Goal: Task Accomplishment & Management: Use online tool/utility

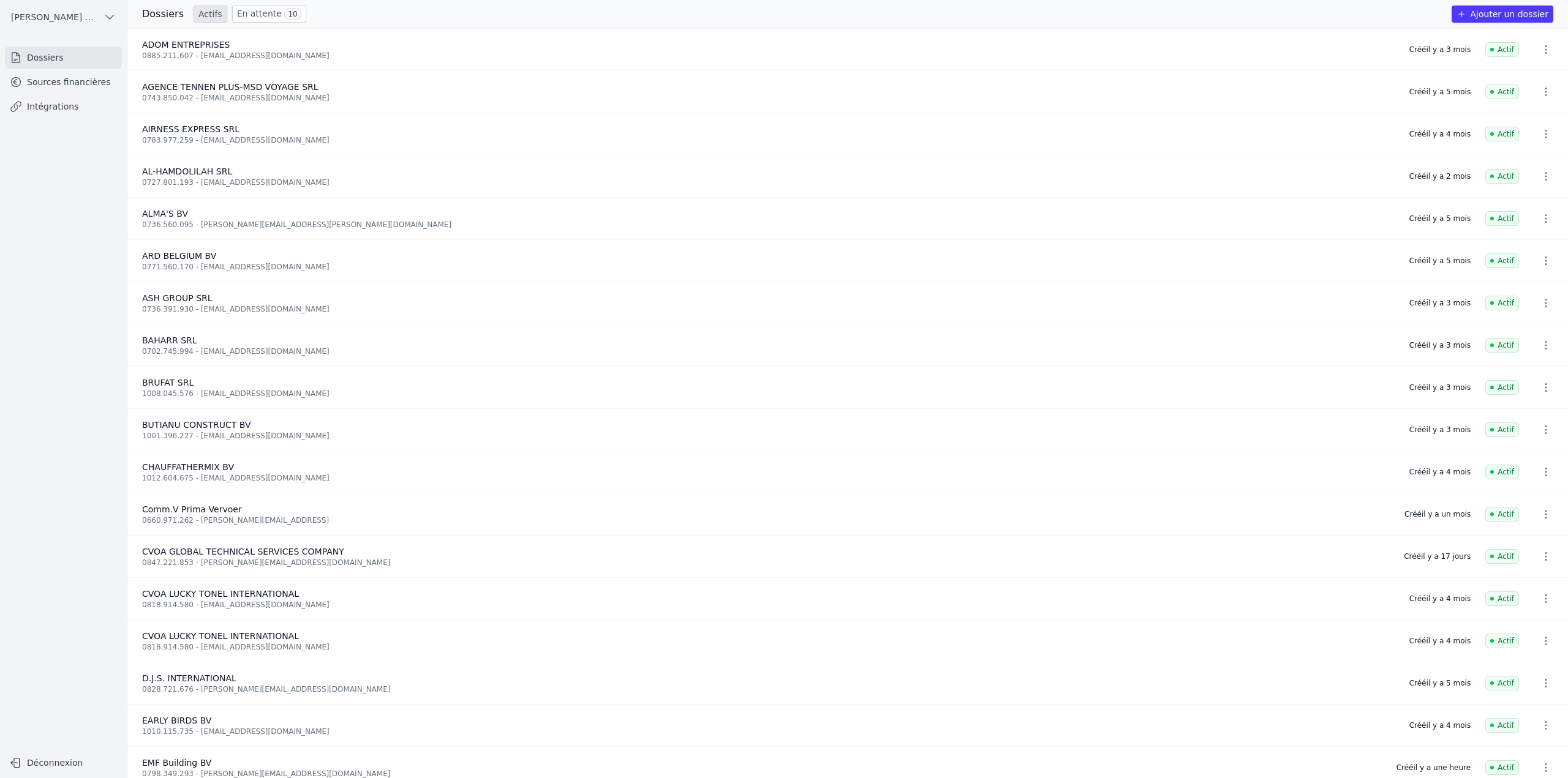
click at [75, 86] on link "Sources financières" at bounding box center [63, 82] width 117 height 22
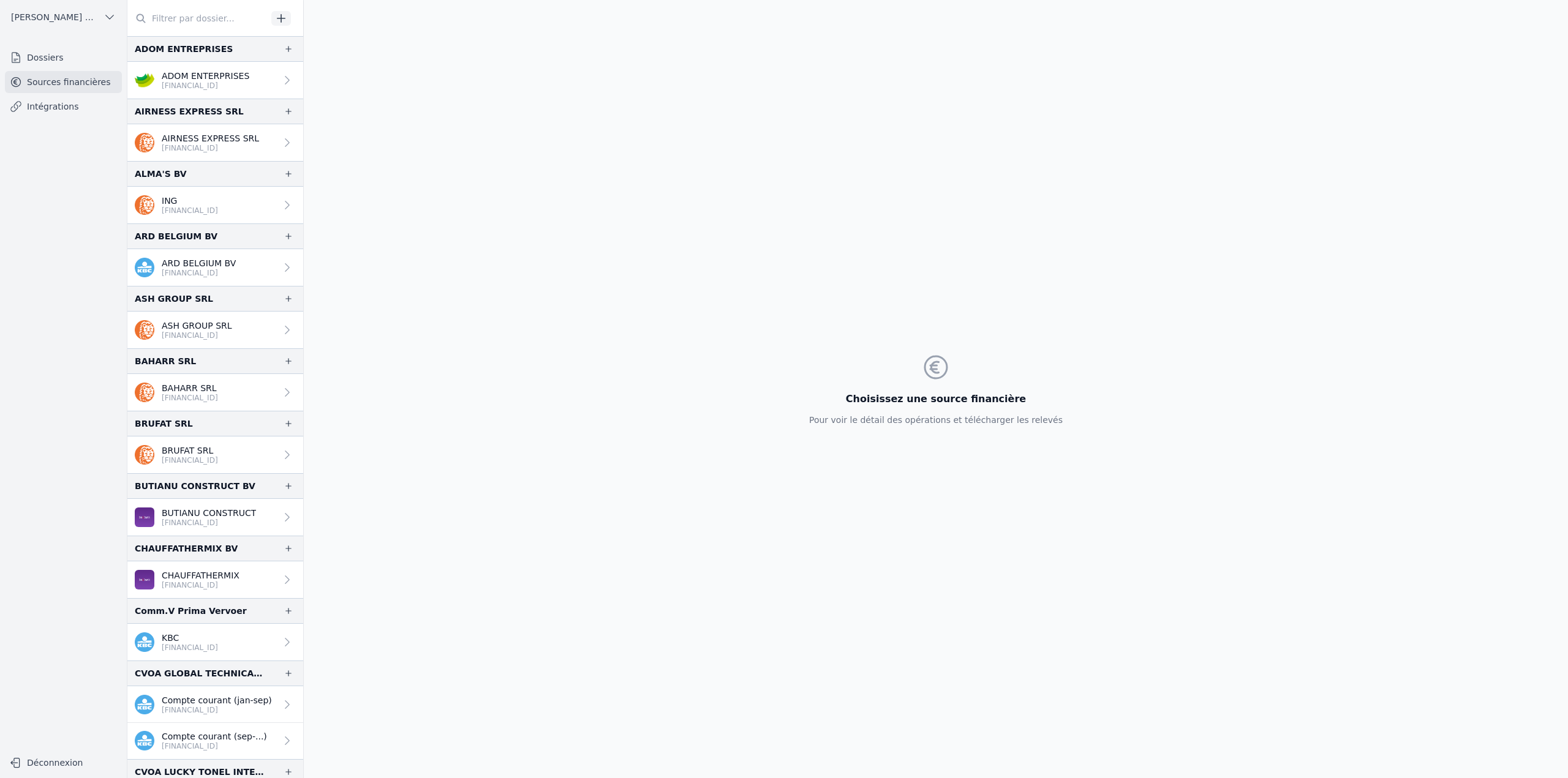
click at [224, 22] on body "Open sidebar KABA BACHIR ET PARTNERS SRL KABA BACHIR ET PARTNERS SRL Dossiers S…" at bounding box center [784, 389] width 1568 height 778
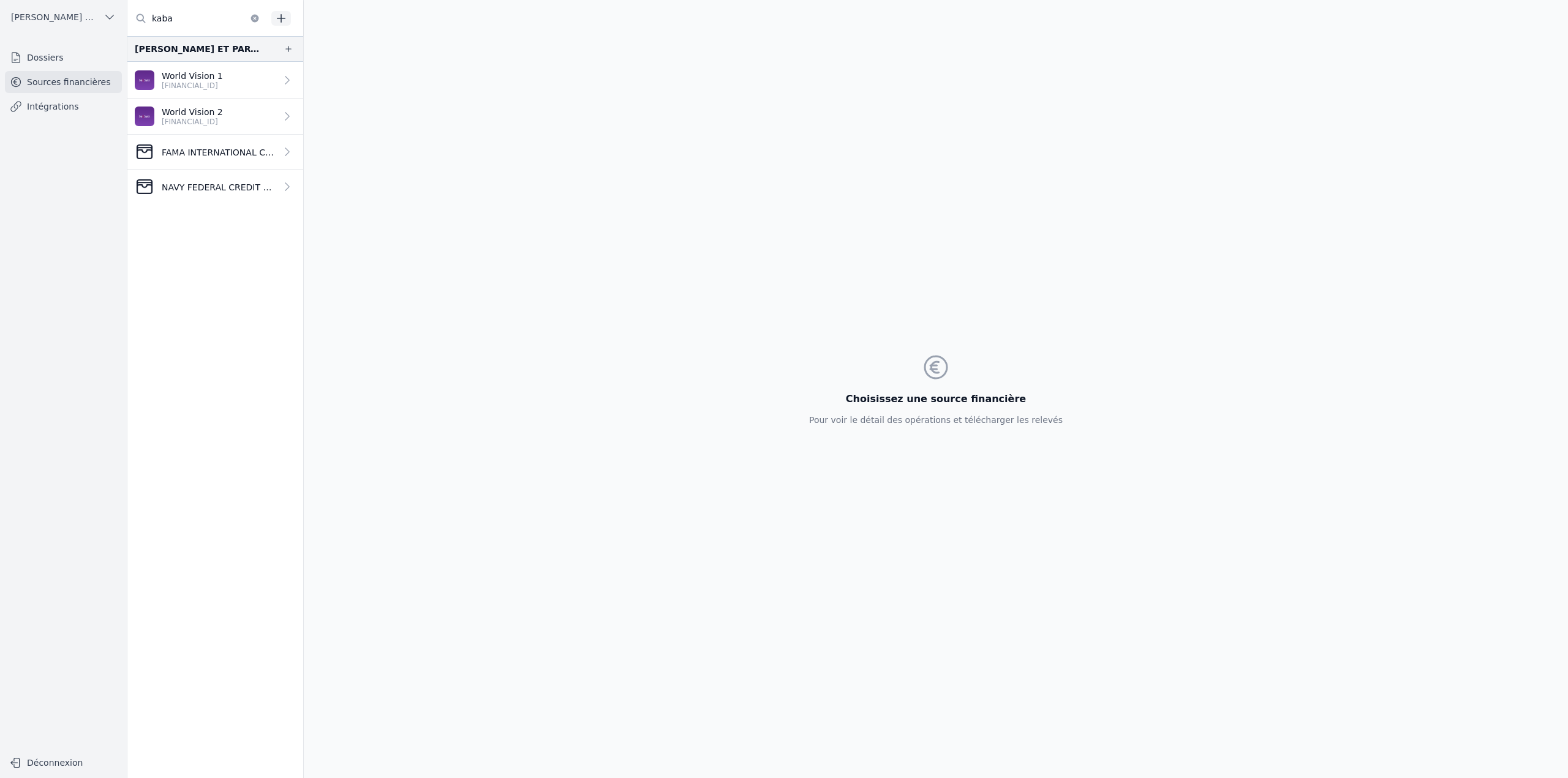
click at [176, 25] on input "kaba" at bounding box center [197, 19] width 140 height 22
click at [176, 23] on input "kaba" at bounding box center [197, 19] width 140 height 22
type input "emf"
click at [192, 85] on p "[FINANCIAL_ID]" at bounding box center [193, 85] width 62 height 9
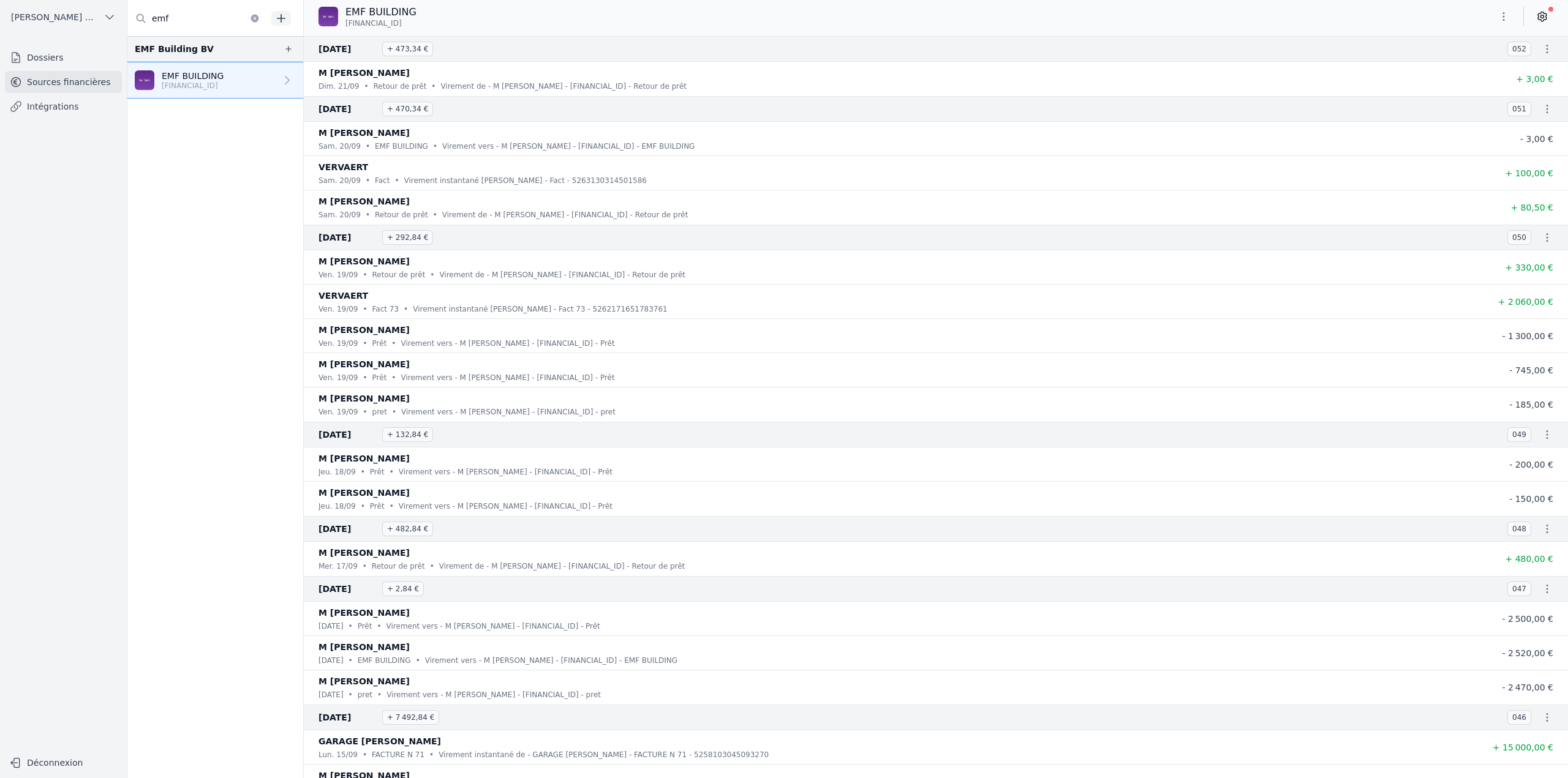
click at [520, 380] on p "Virement vers - M MIHAI FARCAS - BE03950176816884 - Prêt" at bounding box center [506, 378] width 213 height 12
drag, startPoint x: 407, startPoint y: 22, endPoint x: 344, endPoint y: 26, distance: 63.1
click at [344, 26] on div "EMF BUILDING BE21 9502 0188 3203" at bounding box center [373, 16] width 108 height 23
copy span "[FINANCIAL_ID]"
click at [284, 49] on icon "button" at bounding box center [288, 48] width 9 height 9
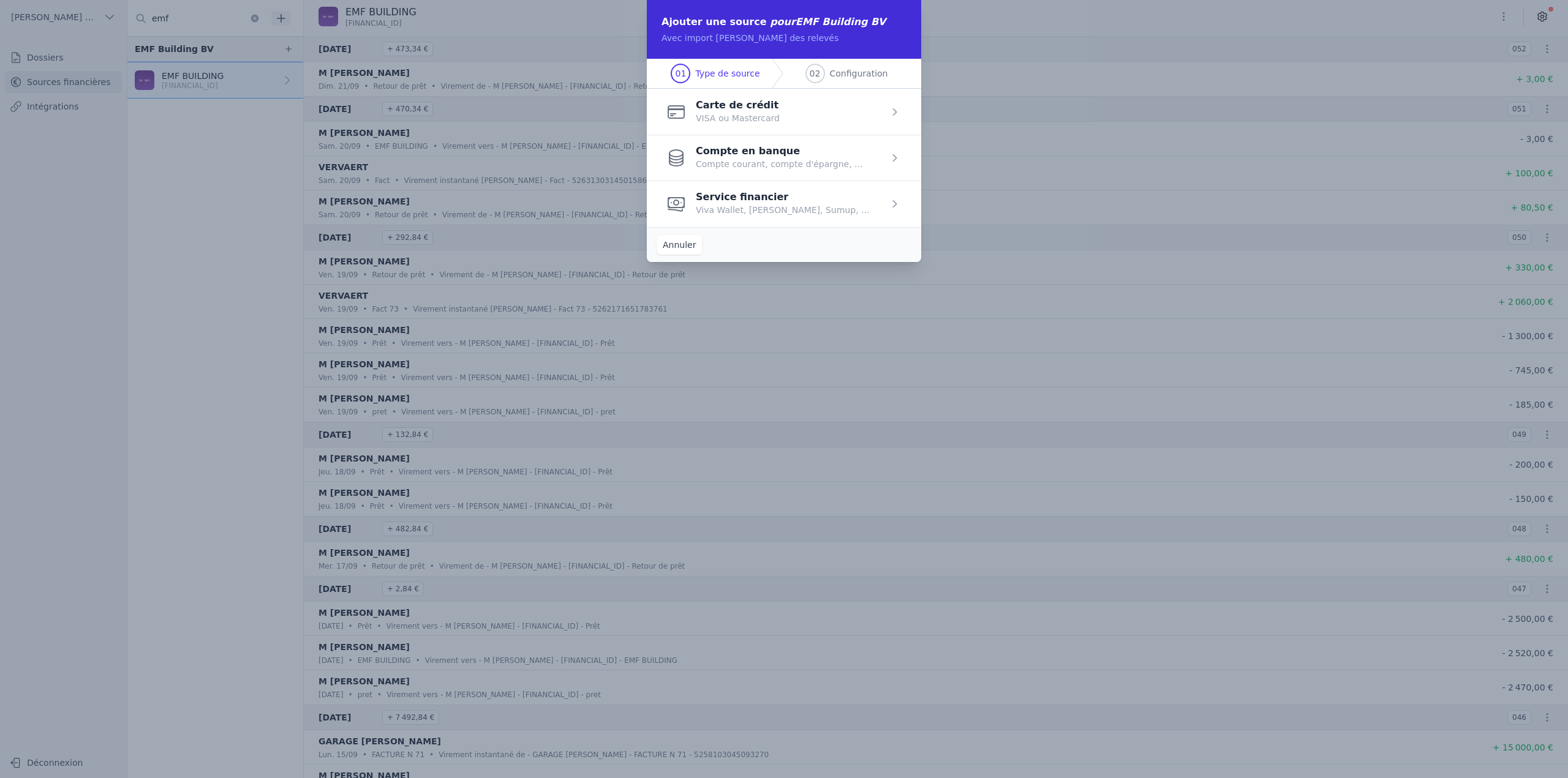
click at [754, 156] on span "button" at bounding box center [784, 158] width 274 height 46
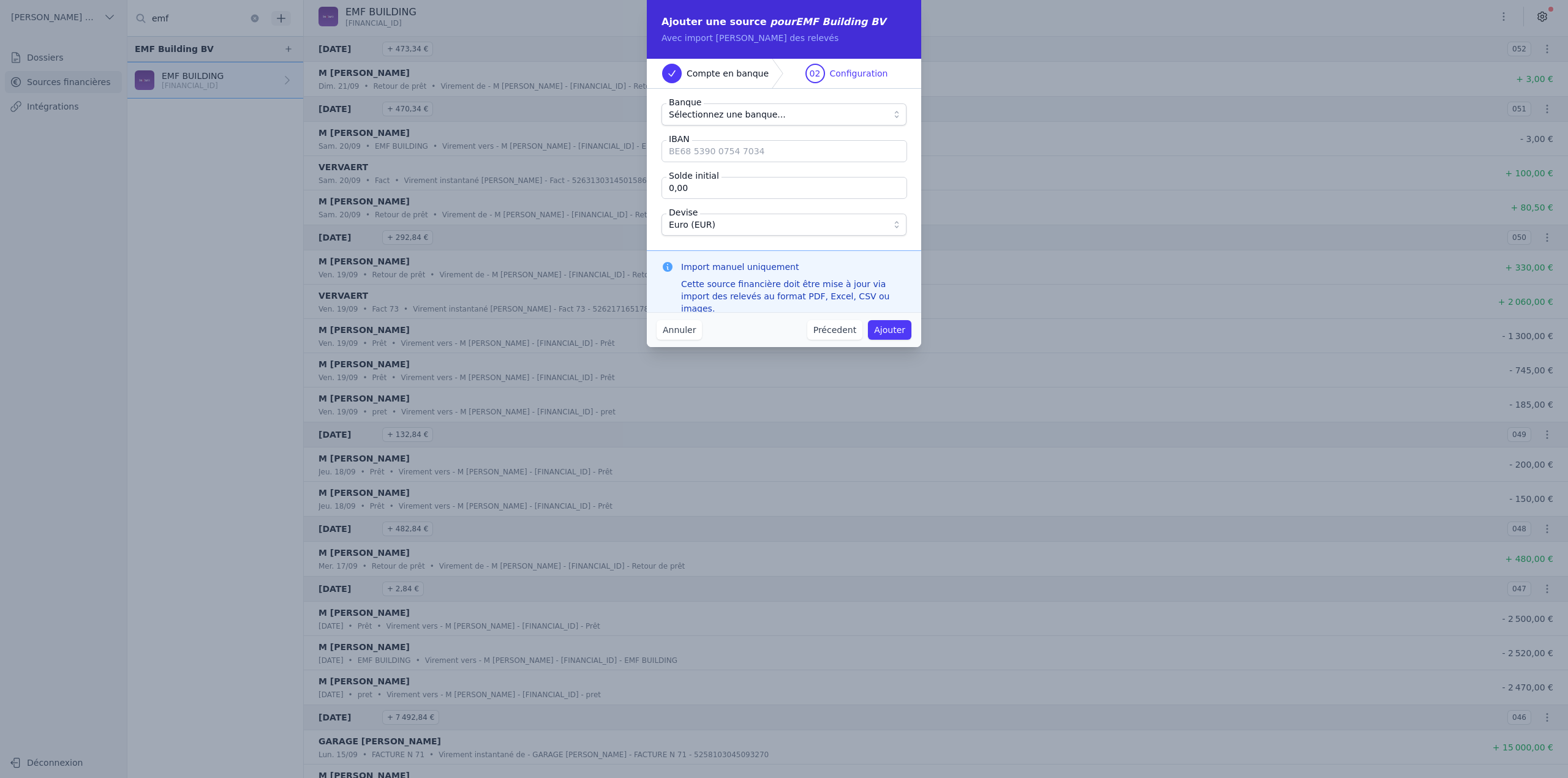
click at [739, 108] on span "Sélectionnez une banque..." at bounding box center [727, 114] width 117 height 15
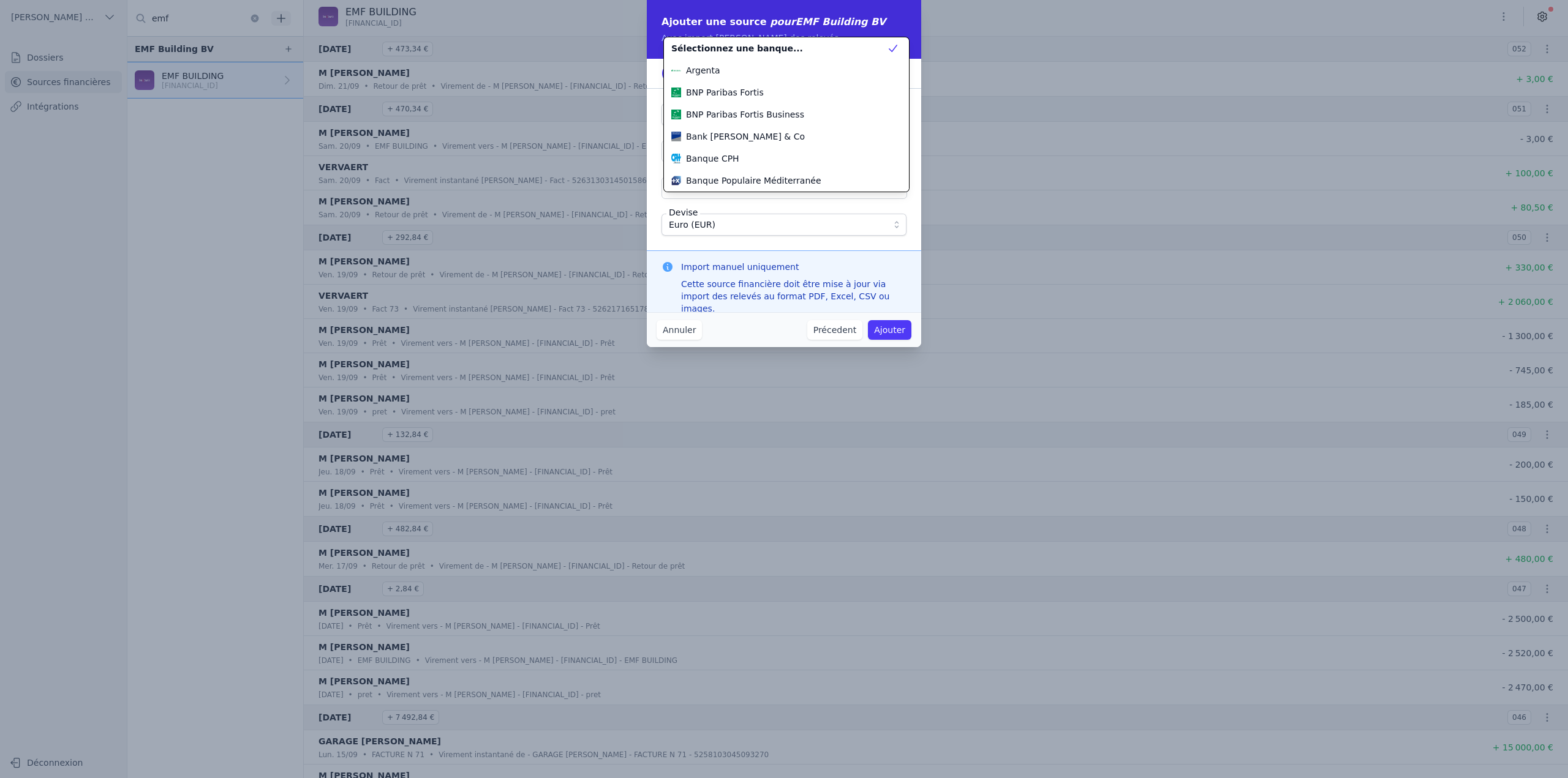
scroll to position [154, 0]
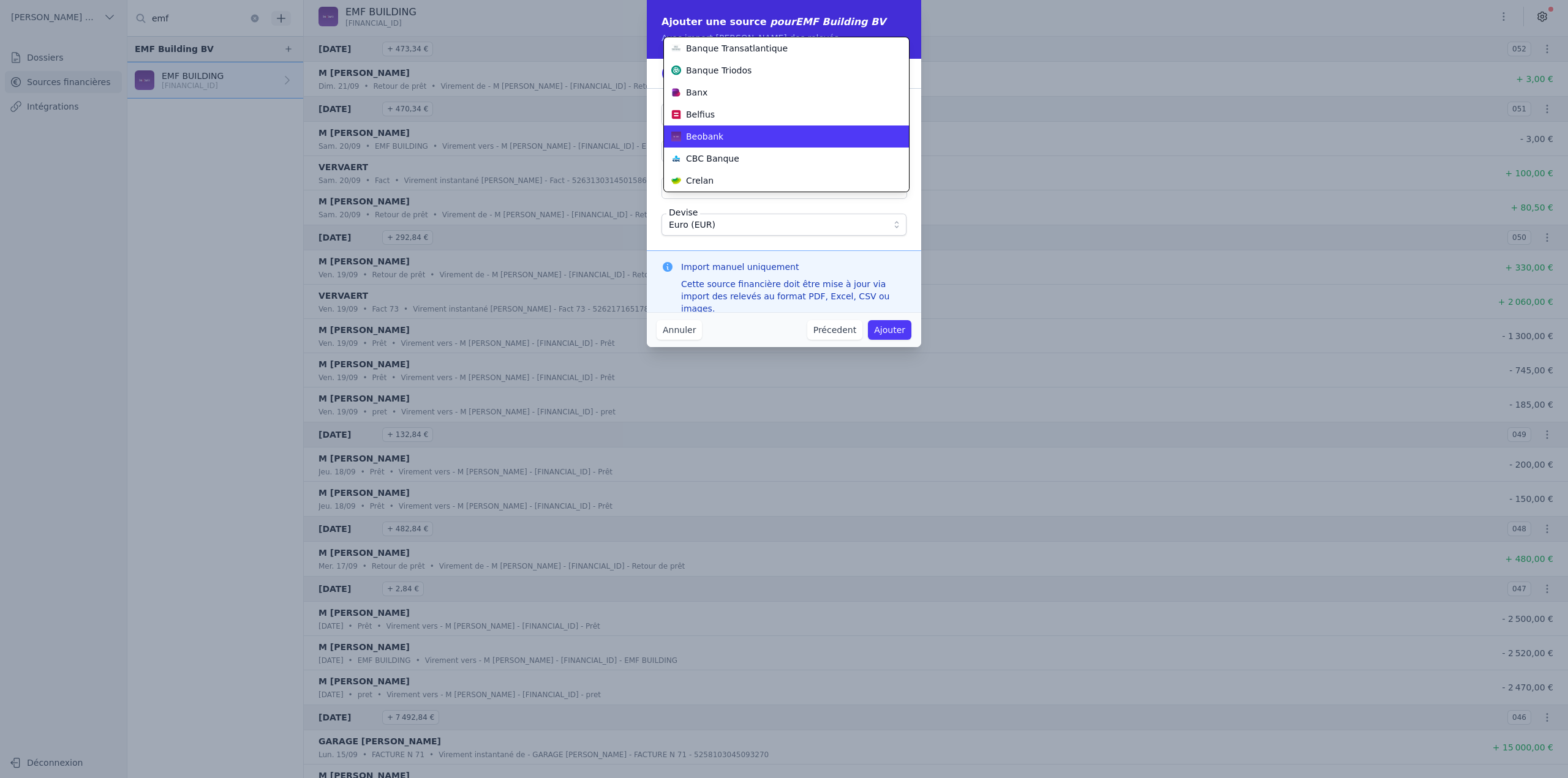
click at [732, 135] on div "Beobank" at bounding box center [779, 136] width 216 height 12
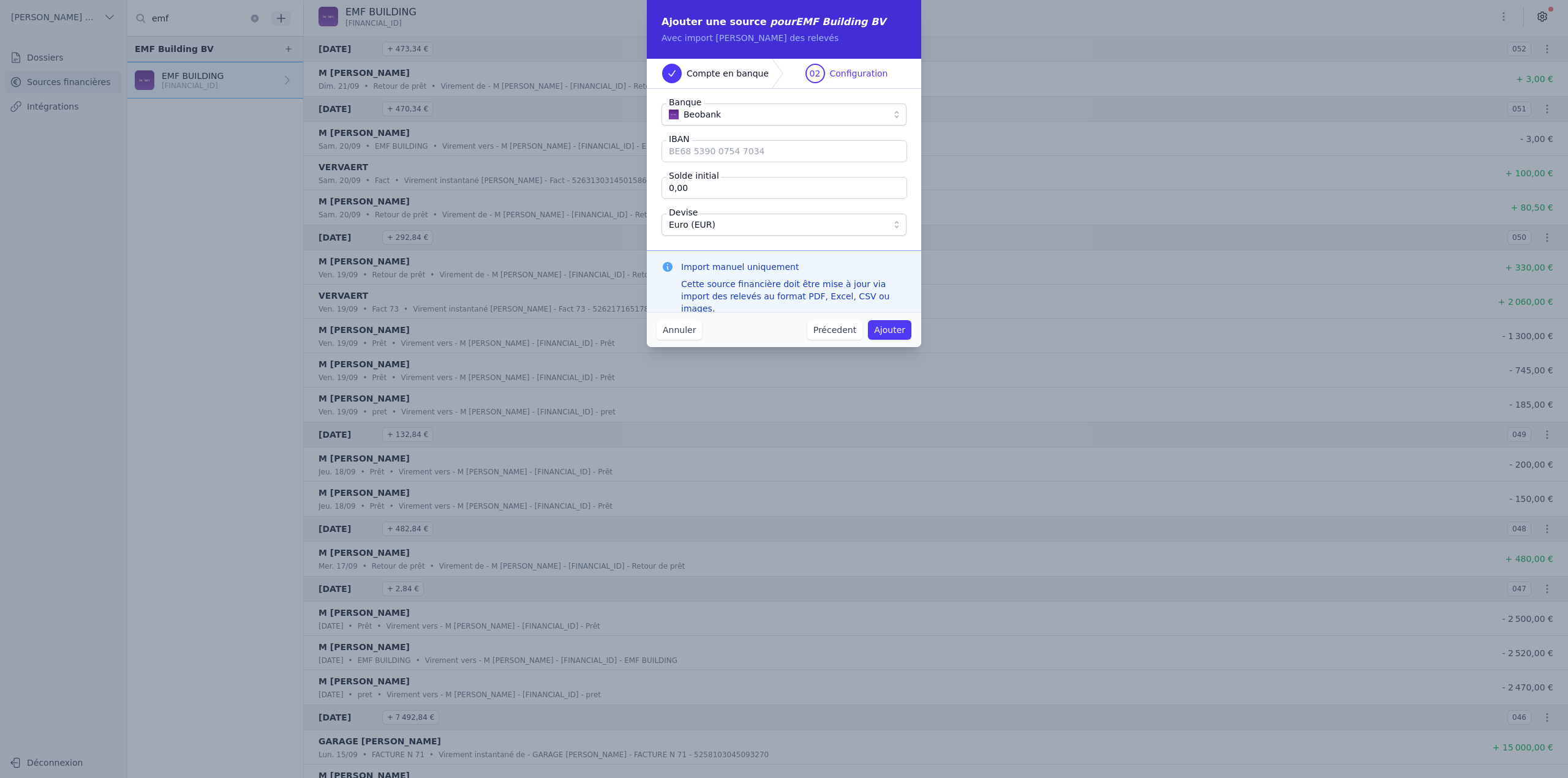
click at [730, 151] on input "IBAN" at bounding box center [784, 152] width 246 height 22
paste input "[FINANCIAL_ID]"
type input "[FINANCIAL_ID]"
click at [717, 194] on input "0,00" at bounding box center [784, 189] width 246 height 22
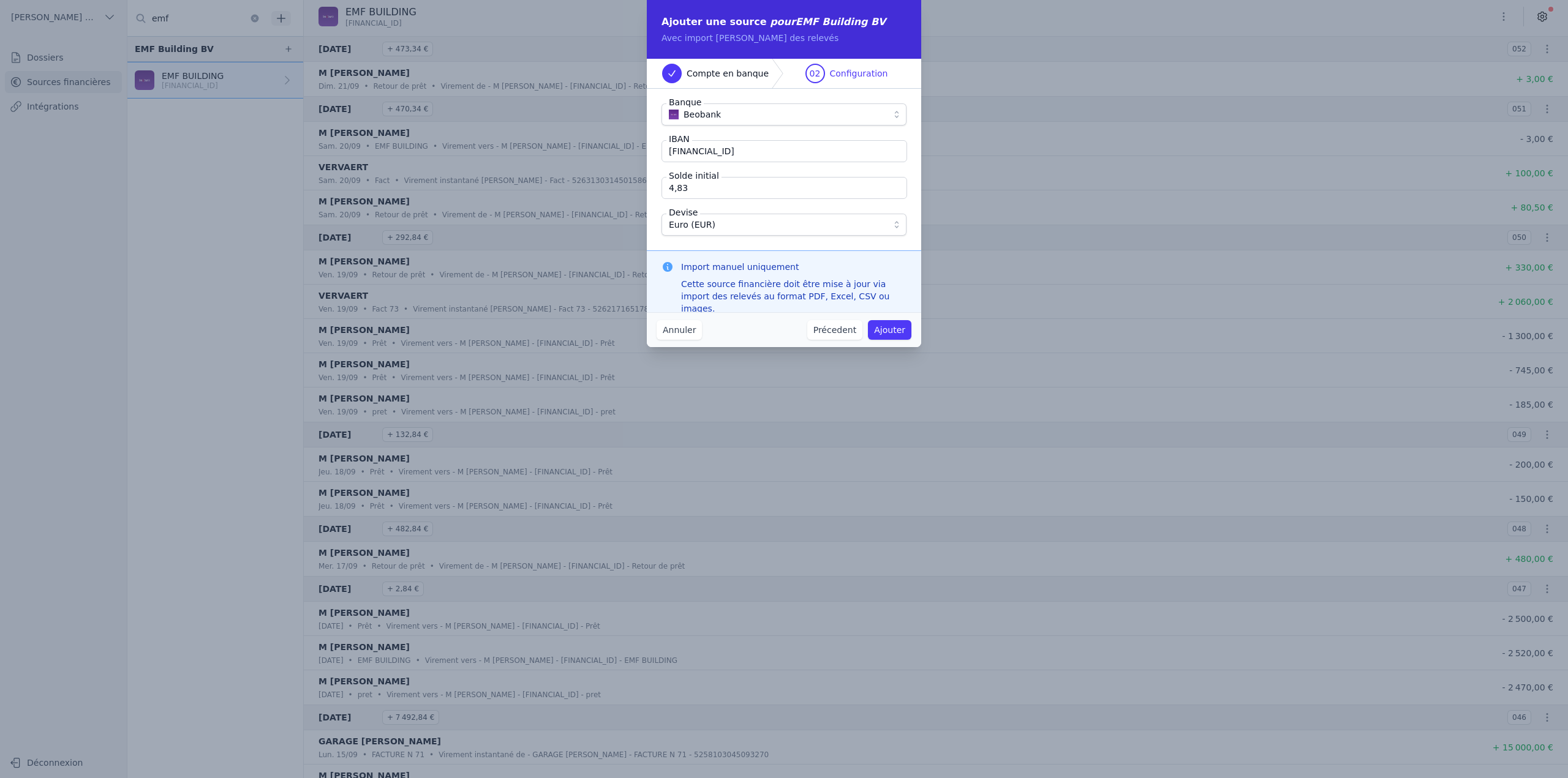
type input "4,83"
click at [892, 325] on button "Ajouter" at bounding box center [889, 330] width 44 height 20
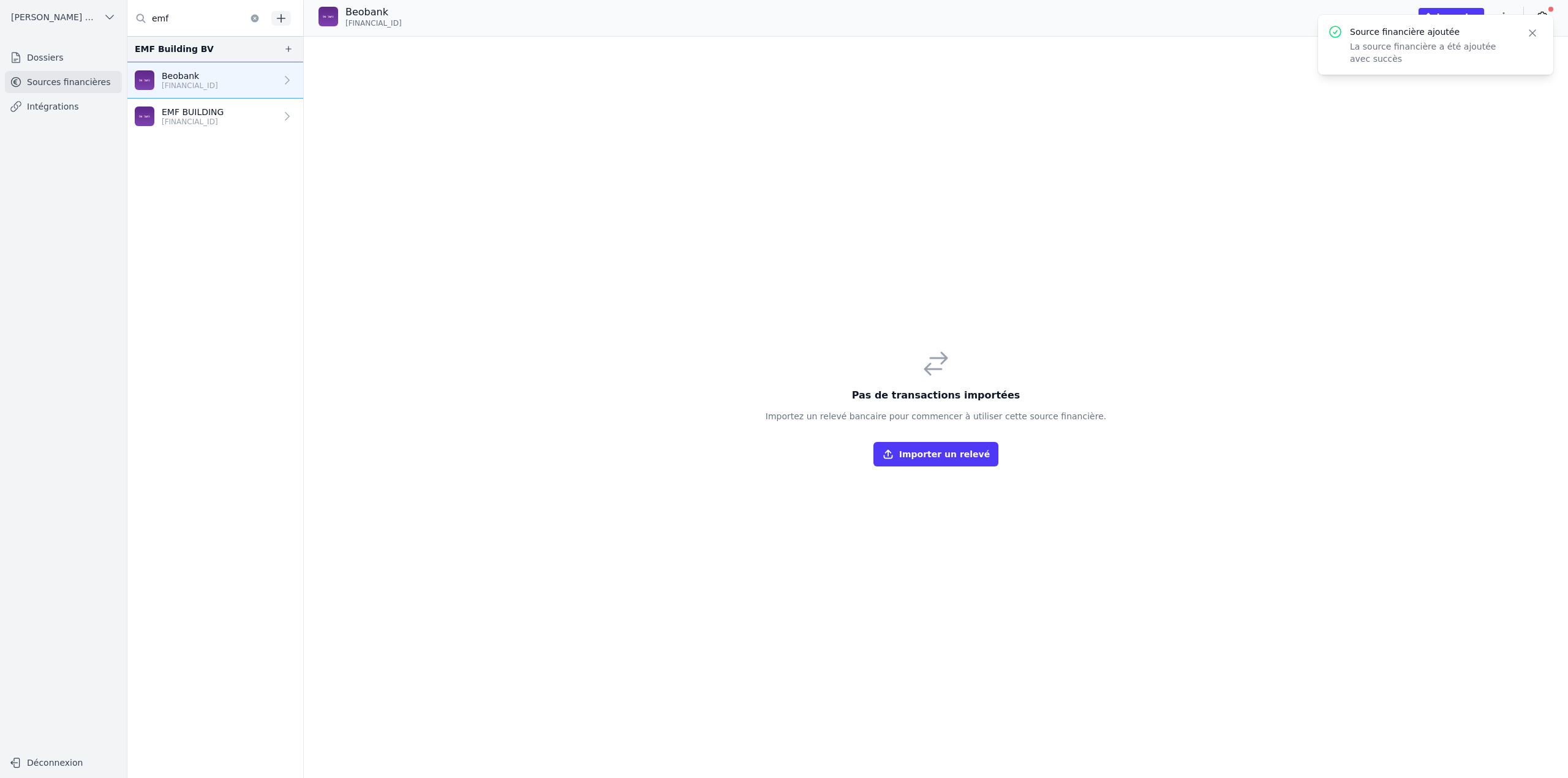
click at [1044, 206] on div "Pas de transactions importées Importez un relevé bancaire pour commencer à util…" at bounding box center [935, 407] width 1264 height 741
click at [1044, 35] on icon "button" at bounding box center [1532, 33] width 12 height 12
click at [1044, 147] on div "Pas de transactions importées Importez un relevé bancaire pour commencer à util…" at bounding box center [935, 407] width 1264 height 741
click at [1044, 18] on button "Importer" at bounding box center [1451, 16] width 65 height 17
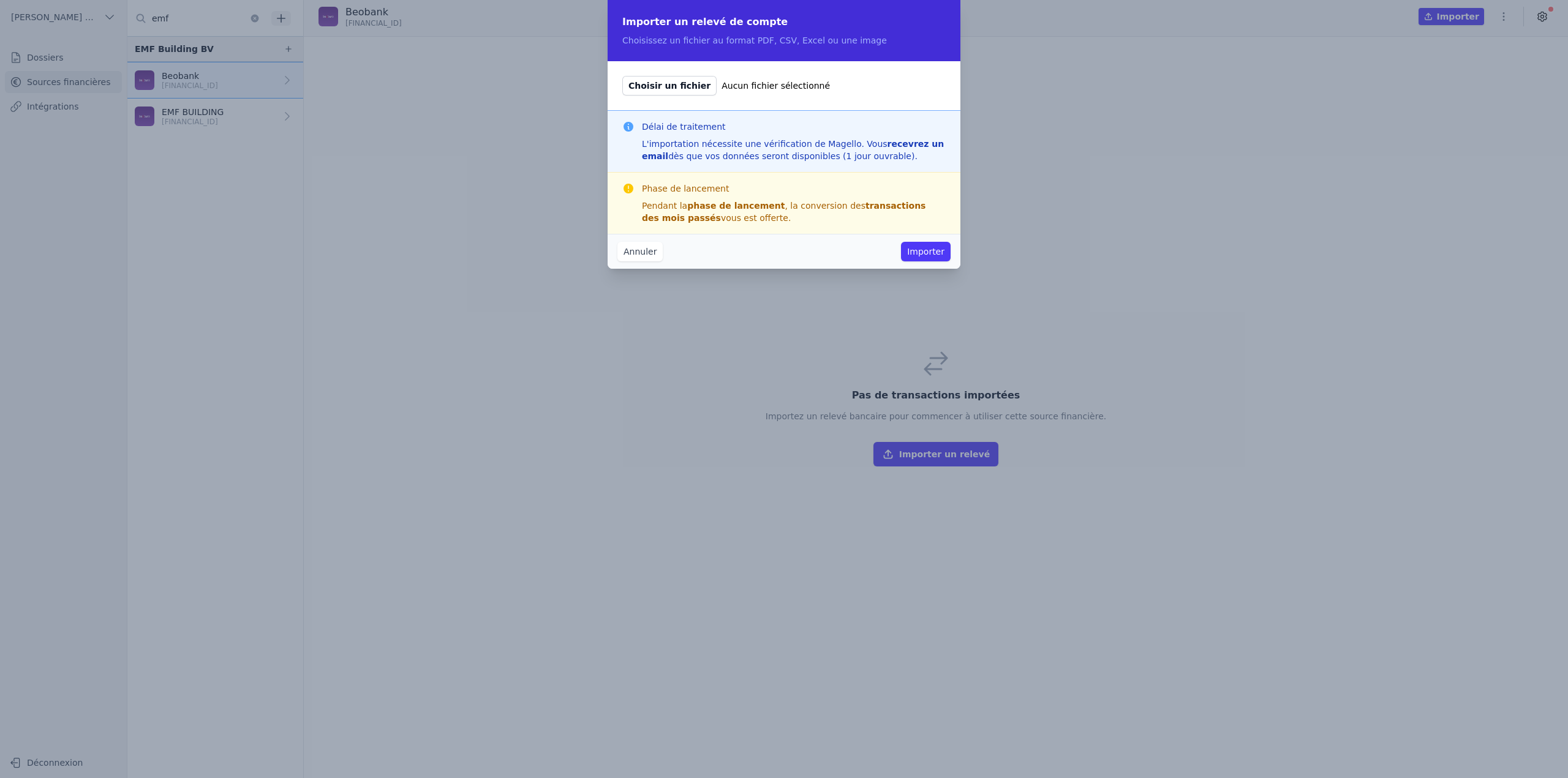
click at [657, 86] on span "Choisir un fichier" at bounding box center [669, 86] width 94 height 20
click at [622, 76] on input "Choisir un fichier Aucun fichier sélectionné" at bounding box center [621, 75] width 1 height 1
type input "C:\fakepath\Extrait de comptes BE21950201883203 COMPTE BUSINESS PACKAGE EMF BUI…"
click at [926, 254] on button "Importer" at bounding box center [925, 251] width 50 height 20
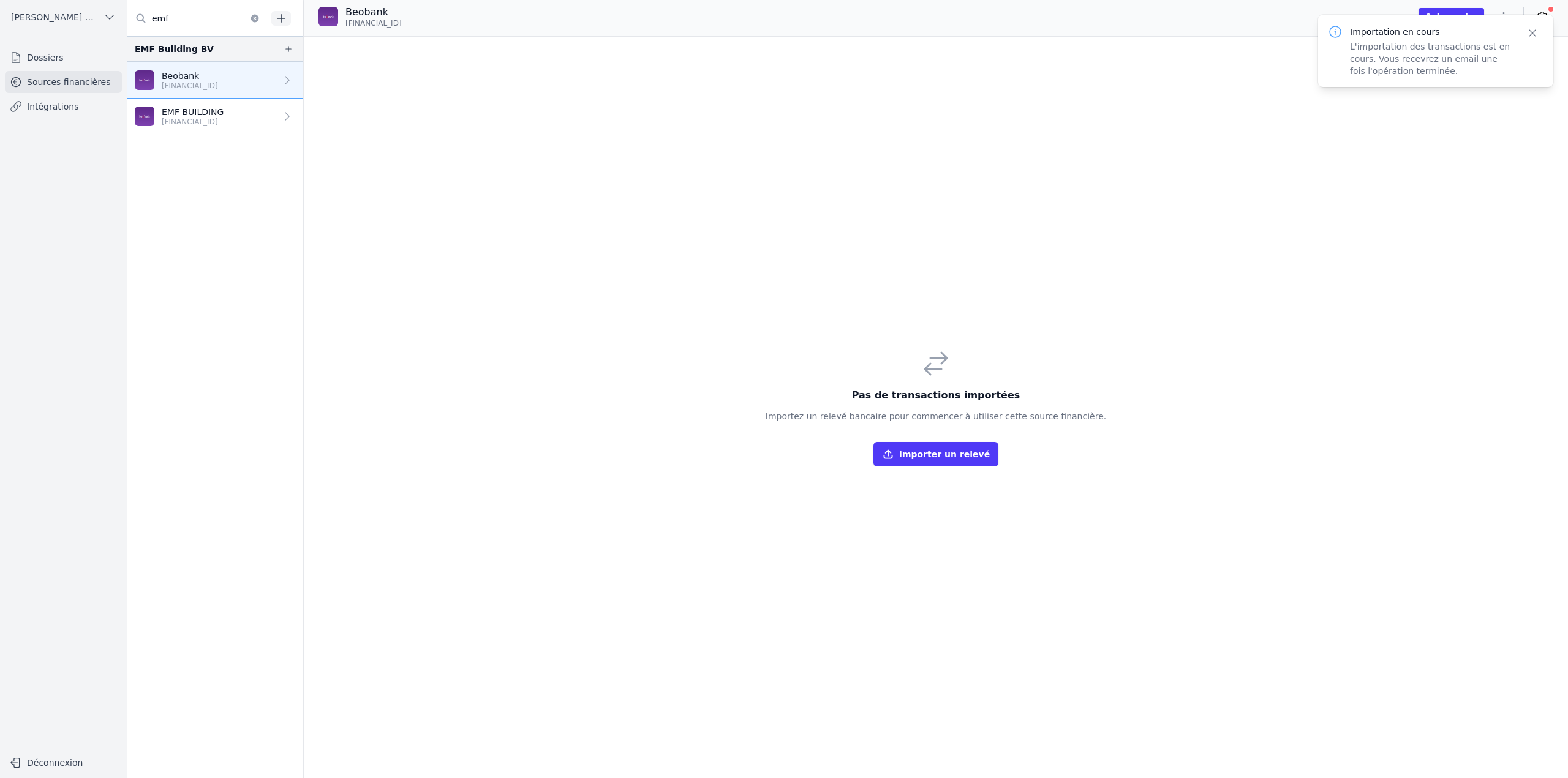
click at [952, 458] on button "Importer un relevé" at bounding box center [936, 454] width 125 height 25
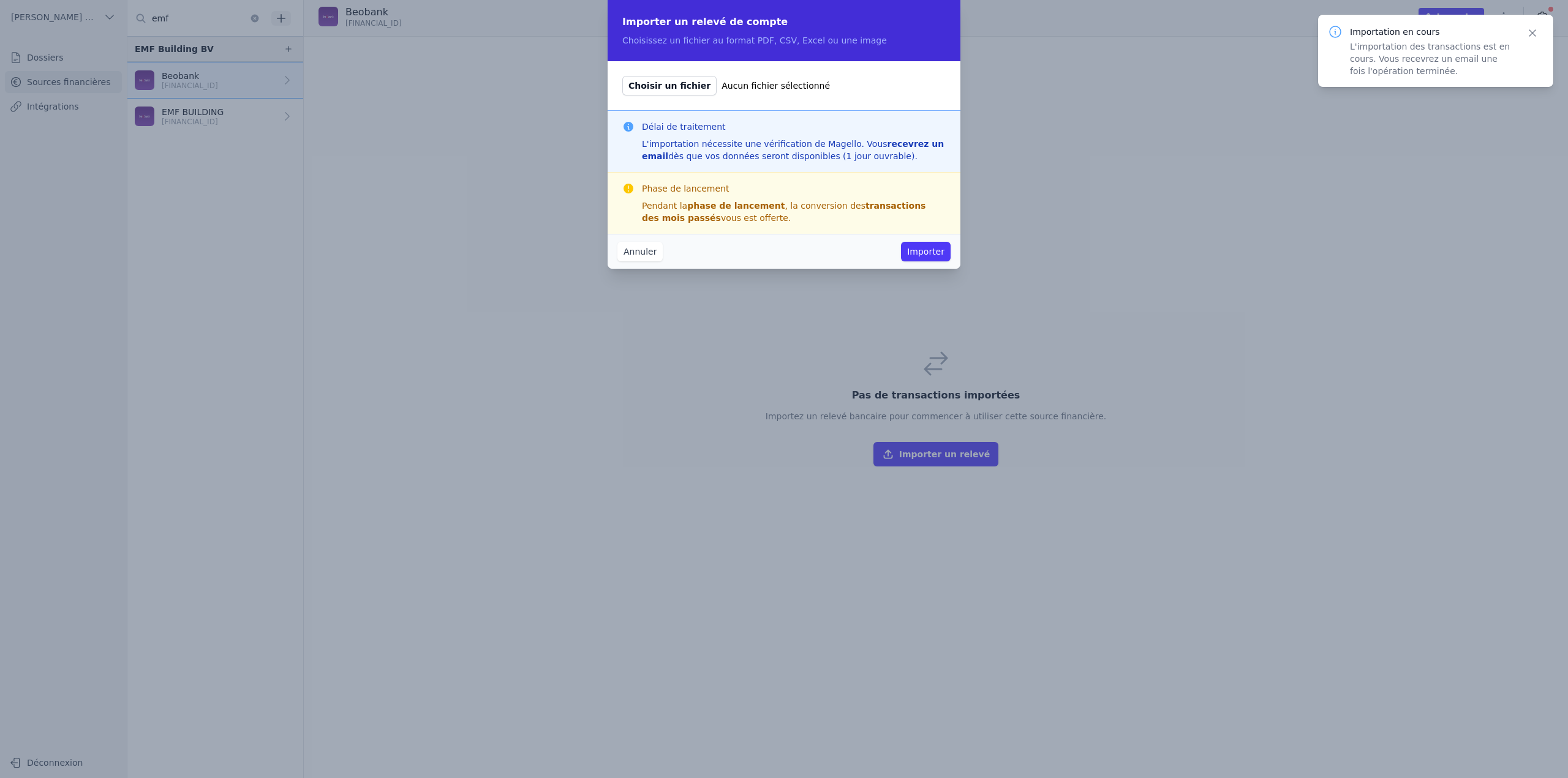
click at [1044, 31] on icon "button" at bounding box center [1532, 33] width 12 height 12
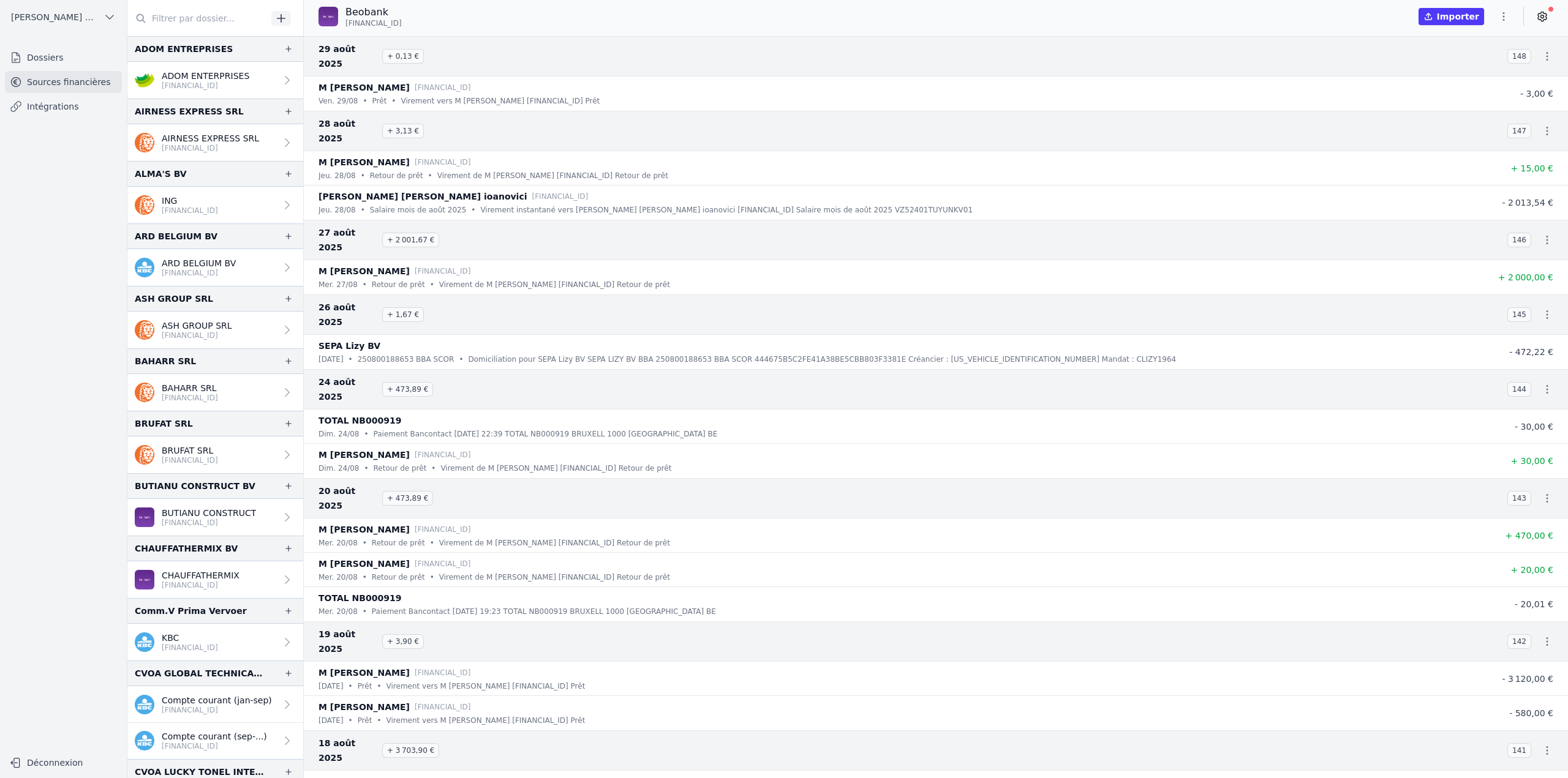
click at [727, 7] on div "Beobank BE21 9502 0188 3203 Importer" at bounding box center [935, 16] width 1264 height 23
